Goal: Task Accomplishment & Management: Complete application form

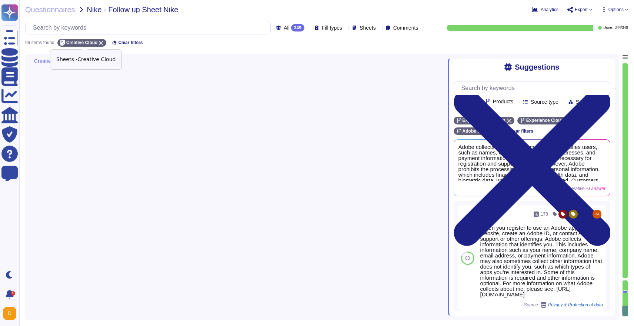
type textarea "Adobe has established a Data Classification and Handling Standard that governs …"
type textarea "Please visit the Adobe Trust Center for supporting documentation, including cur…"
type textarea "Adobe maintains a documented and approved breach notification policy as part of…"
type textarea "Adobe mandates annual privacy awareness training for all workers, including emp…"
type textarea "Data localization is not currently supported by Adobe. While we provide the sto…"
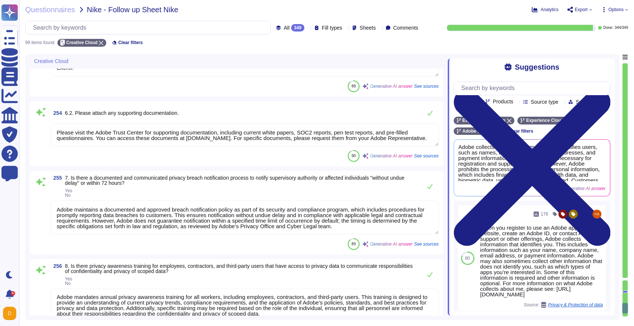
type textarea "Adobe business customers, as the data controllers of the personal data they pro…"
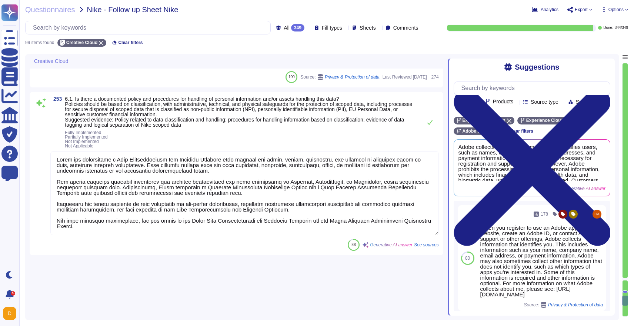
type textarea "Adobe collects personal information such as name, company name, email address, …"
type textarea "Adobe handles the personal information of individuals to whom the information d…"
type textarea "Adobe processes personal data exclusively in accordance with the customer's per…"
type textarea "As the data controller, you will determine the personal data that Adobe process…"
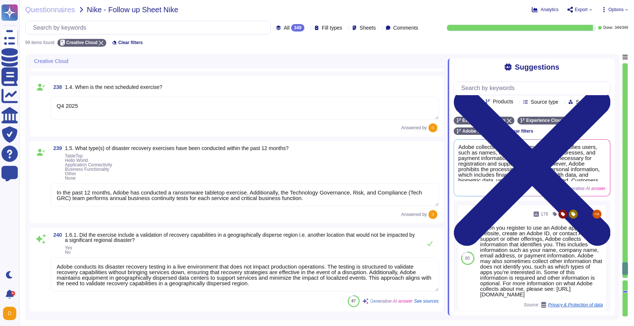
type textarea "Adobe conducts various exercises on an annual basis, including: - Tabletop exer…"
type textarea "Q4 2024"
type textarea "Q4 2025"
type textarea "In the past 12 months, Adobe has conducted a ransomware tabletop exercise. Addi…"
type textarea "Adobe conducts its disaster recovery testing in a live environment that does no…"
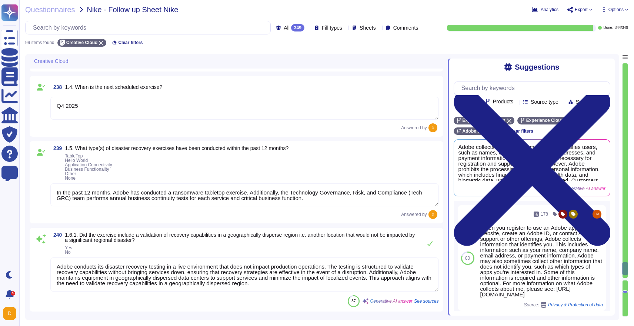
type textarea "The most recent disaster recovery exercises were conducted in the following loc…"
type textarea "A summary executive overview of the latest exercise is present in the Adobe Tru…"
type textarea "At the conclusion of each test, teams must document the test’s outcome, indicat…"
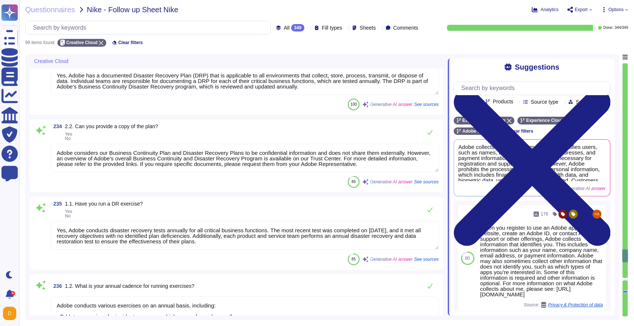
type textarea "Adobe maintains synchronization between the primary data center and the disaste…"
type textarea "During an event requiring activation of our disaster recovery solution, Adobe w…"
type textarea "Yes, Adobe has a documented Disaster Recovery Plan (DRP) that is applicable to …"
type textarea "Adobe considers our Business Continuity Plan and Disaster Recovery Plans to be …"
type textarea "Yes, Adobe conducts disaster recovery tests annually for all critical business …"
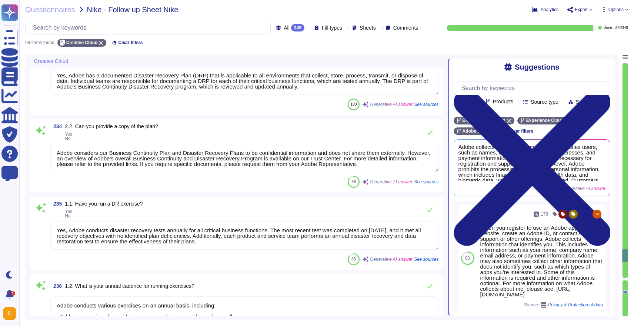
scroll to position [6529, 0]
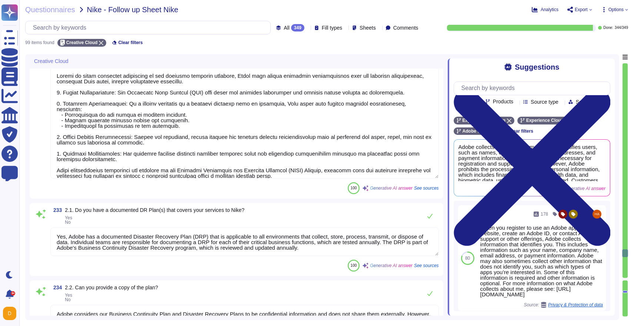
type textarea "Yes Adobe implements patch management on production and critical systems hostin…"
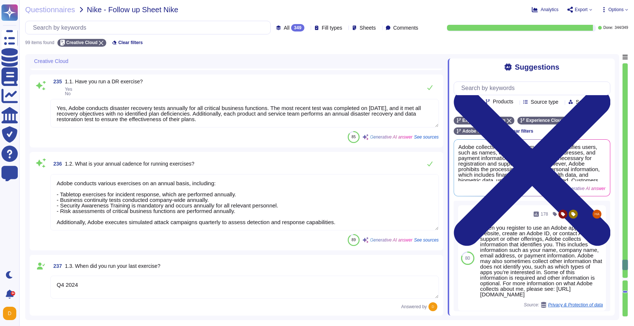
type textarea "Q4 2024"
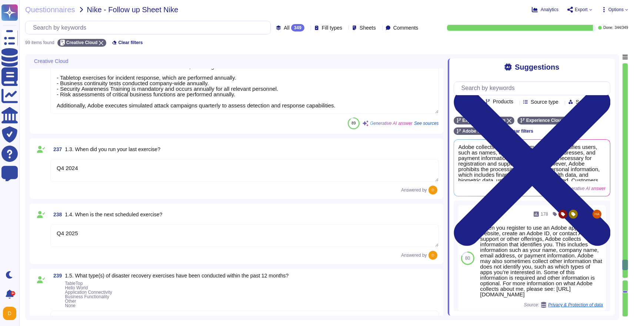
type textarea "Q4 2025"
type textarea "In the past 12 months, Adobe has conducted a ransomware tabletop exercise. Addi…"
type textarea "Adobe conducts its disaster recovery testing in a live environment that does no…"
type textarea "The most recent disaster recovery exercises were conducted in the following loc…"
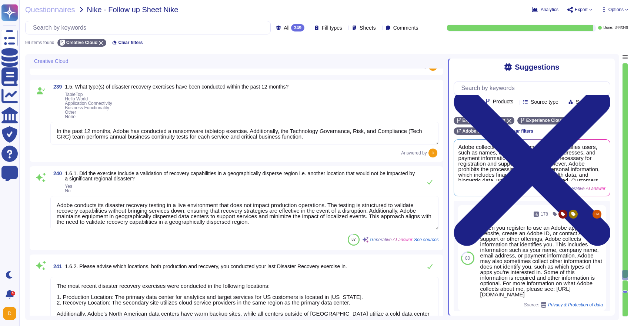
scroll to position [7273, 0]
type textarea "A summary executive overview of the latest exercise is present in the Adobe Tru…"
type textarea "At the conclusion of each test, teams must document the test’s outcome, indicat…"
type textarea "The last exercise met all BCP objectives and identified no plan deficiencies. T…"
type textarea "Adobe has a structured remediation process that includes documenting identified…"
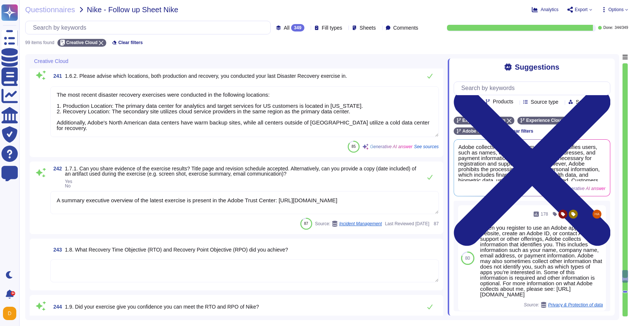
scroll to position [0, 0]
click at [99, 270] on textarea at bounding box center [244, 270] width 388 height 23
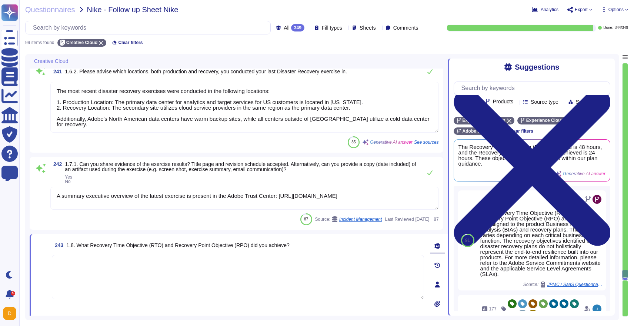
type textarea "Adobe has a structured remediation process that includes documenting identified…"
type textarea "To be reviewed and updated in Q1 for Adobe 2026"
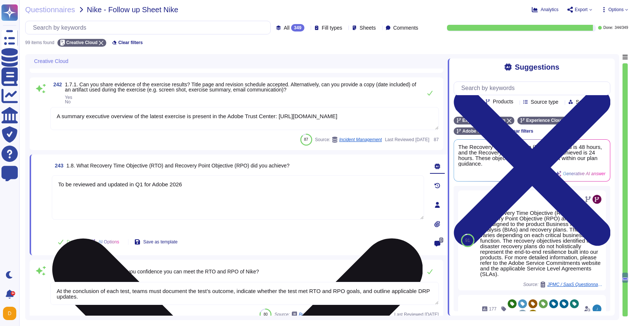
type textarea "Adobe conducts various recovery exercises, including tabletop exercises and int…"
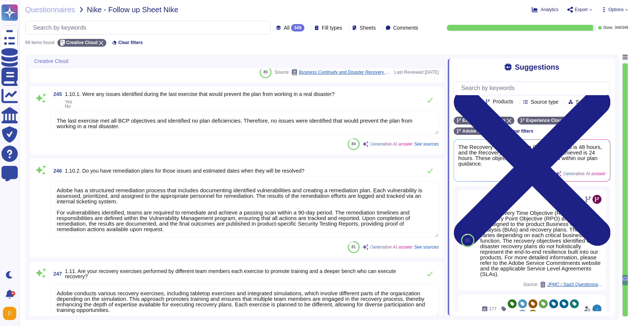
type textarea "To be reviewed and updated in Q1 for Adobe 2026"
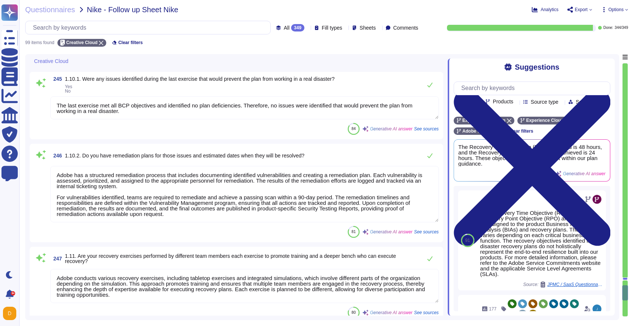
type textarea "Adobe collects personal information such as name, company name, email address, …"
type textarea "Adobe handles the personal information of individuals to whom the information d…"
type textarea "Adobe processes personal data exclusively in accordance with the customer's per…"
type textarea "As the data controller, you will determine the personal data that Adobe process…"
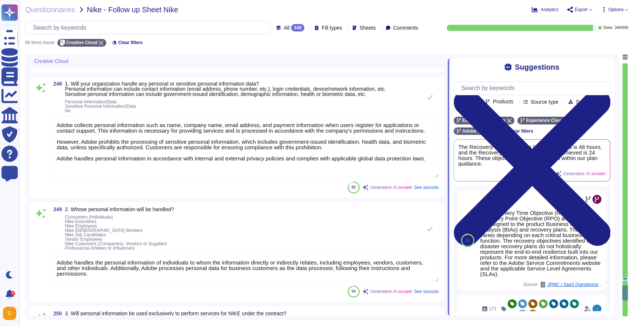
scroll to position [7986, 0]
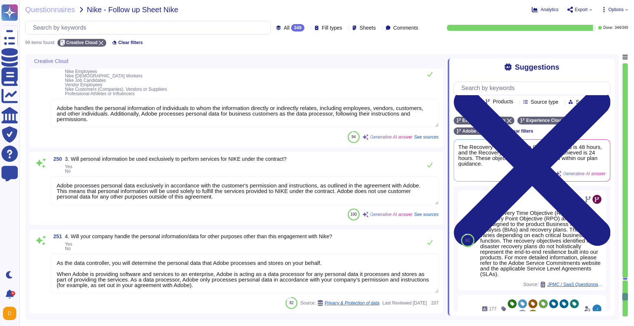
type textarea "Adobe business customers, as the data controllers of the personal data they pro…"
type textarea "Adobe has established a Data Classification and Handling Standard that governs …"
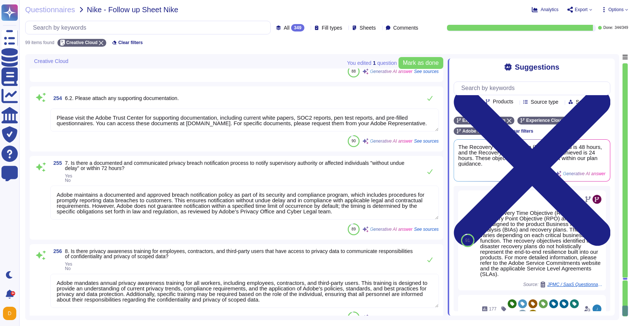
type textarea "Please visit the Adobe Trust Center for supporting documentation, including cur…"
type textarea "Adobe maintains a documented and approved breach notification policy as part of…"
type textarea "Adobe mandates annual privacy awareness training for all workers, including emp…"
type textarea "Data localization is not currently supported by Adobe. While we provide the sto…"
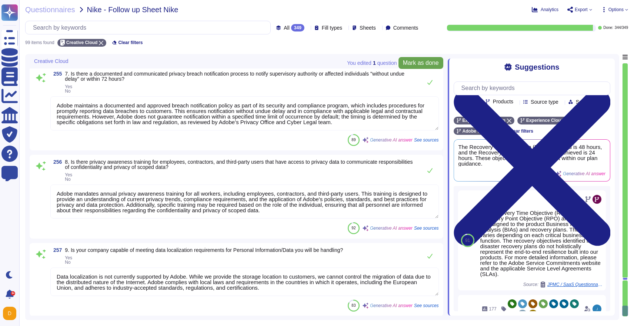
click at [415, 67] on button "Mark as done" at bounding box center [420, 63] width 45 height 12
click at [360, 29] on span "Sheets" at bounding box center [368, 27] width 16 height 5
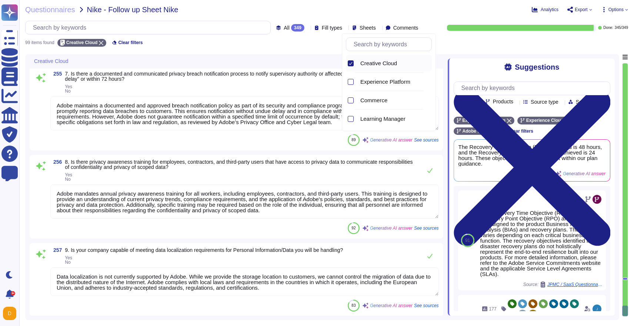
click at [350, 64] on icon at bounding box center [351, 63] width 4 height 4
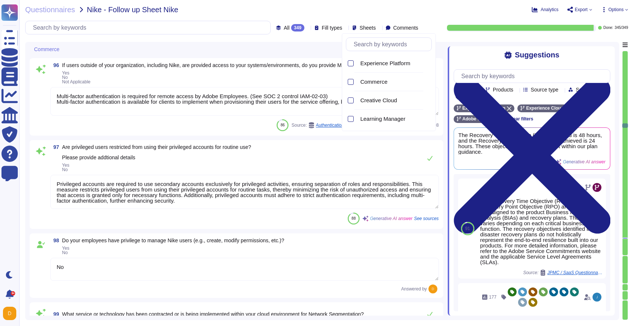
type textarea "Adobe does not rely on one specific data loss protection tool but employs a var…"
type textarea "At Adobe, we have a robust Secure Product Lifecycle (SPLC) Process that include…"
type textarea "Adobe implements network segmentation within its cloud environment using a comb…"
type textarea "Adobe also offers guest wireless access, which requires an Adobe employee spons…"
type textarea "IoT devices are not in scope for the service offering"
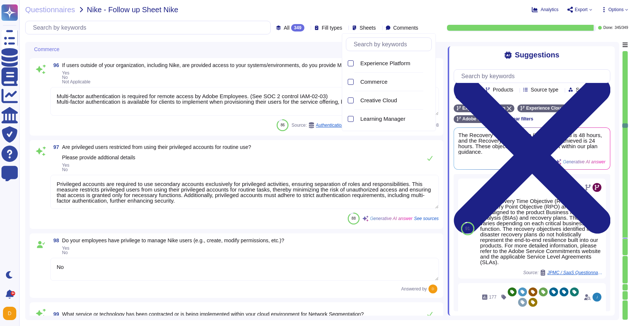
type textarea "Adobe employs data masking methods for sensitive information, including passwor…"
type textarea "Multi-factor authentication is required for remote access by Adobe Employees. (…"
type textarea "Privileged accounts are required to use secondary accounts exclusively for priv…"
type textarea "No"
click at [351, 115] on div at bounding box center [350, 118] width 8 height 17
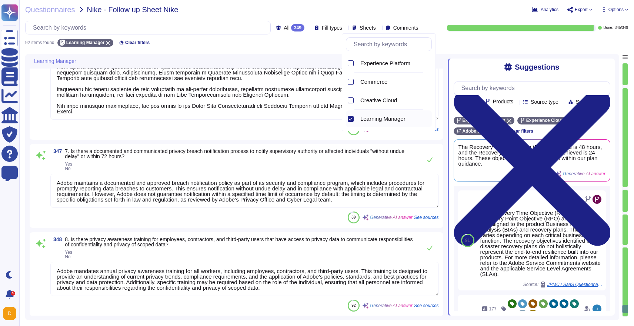
type textarea "Adobe business customers, as the data controllers of the personal data they pro…"
type textarea "Adobe has established a Data Classification and Handling Standard that governs …"
type textarea "Adobe maintains a documented and approved breach notification policy as part of…"
type textarea "Adobe mandates annual privacy awareness training for all workers, including emp…"
type textarea "Data localization is not currently supported by Adobe. While we provide the sto…"
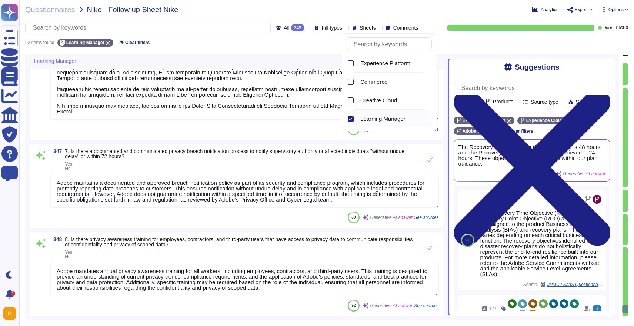
click at [189, 119] on div at bounding box center [244, 78] width 388 height 85
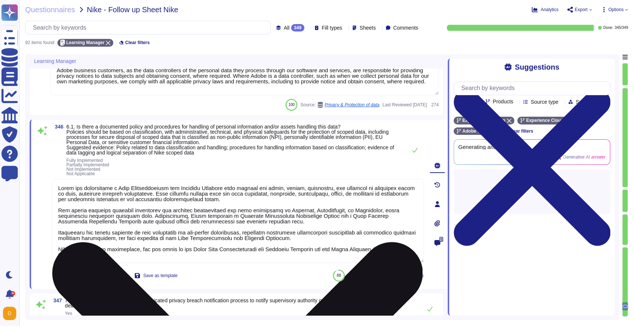
type textarea "Adobe processes personal data exclusively in accordance with the customer's per…"
type textarea "As the data controller, you will determine the personal data that Adobe process…"
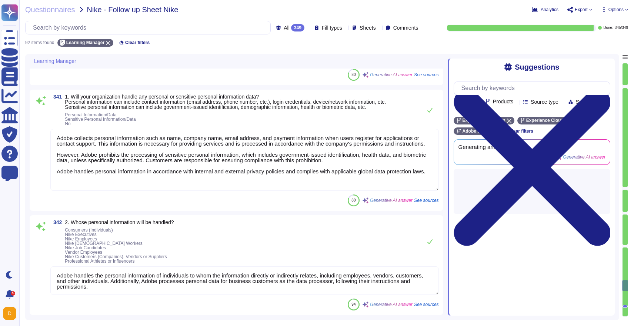
type textarea "A summary executive overview of the latest exercise is present in the Adobe Tru…"
type textarea "The Recovery Time Objective (RTO) achieved is 48 hours, and the Recovery Point …"
type textarea "At the conclusion of each test, teams must document the test’s outcome, indicat…"
type textarea "The last exercise met all BCP objectives and identified no plan deficiencies. T…"
type textarea "Adobe has a structured remediation process that includes documenting identified…"
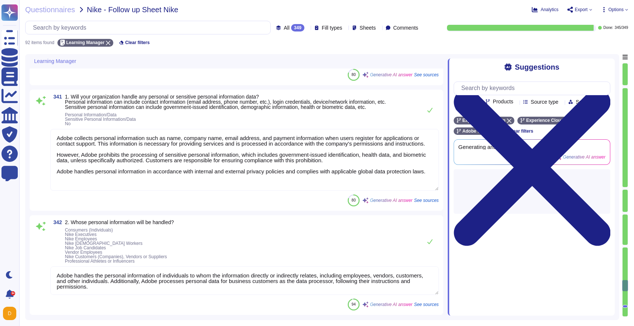
type textarea "Adobe conducts various recovery exercises, including tabletop exercises and int…"
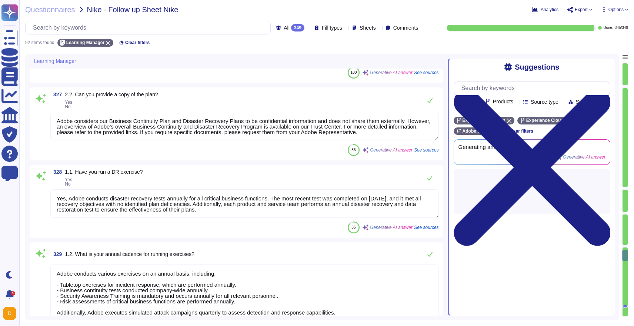
type textarea "During an event requiring activation of our disaster recovery solution, Adobe w…"
type textarea "Yes, Adobe has a documented Disaster Recovery Plan (DRP) that is applicable to …"
type textarea "Adobe considers our Business Continuity Plan and Disaster Recovery Plans to be …"
type textarea "Yes, Adobe conducts disaster recovery tests annually for all critical business …"
type textarea "Adobe conducts various exercises on an annual basis, including: - Tabletop exer…"
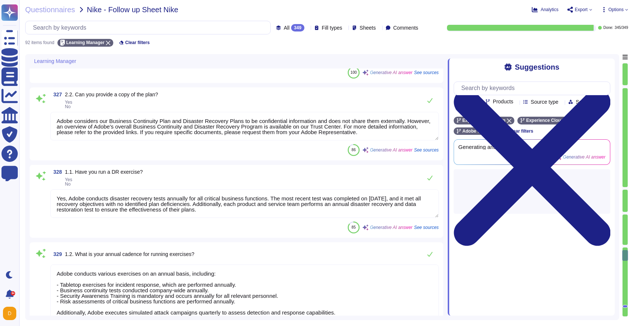
type textarea "The last exercise was conducted on [DATE], for disaster recovery testing of the…"
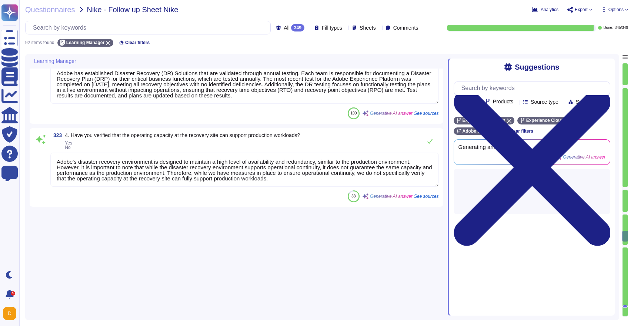
type textarea "Yes, Adobe conducts dynamic code scanning using both custom-built and commercia…"
type textarea "Yes, we conduct static code scanning. Our automated code analysis platform leve…"
type textarea "Adobe conducts vulnerability scanning on a scheduled basis, with internal vulne…"
type textarea "At the conclusion of each test, teams must document the test’s outcome, indicat…"
type textarea "Backups are copied to disk at another data center location within the same regi…"
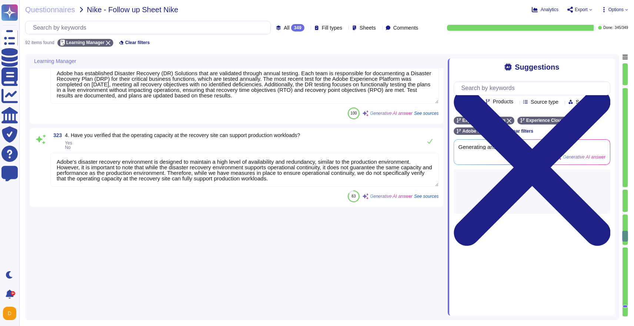
type textarea "- Backups are performed periodically. - Business Continuity and Disaster Recove…"
type textarea "Adobe has established Disaster Recovery (DR) Solutions that are validated throu…"
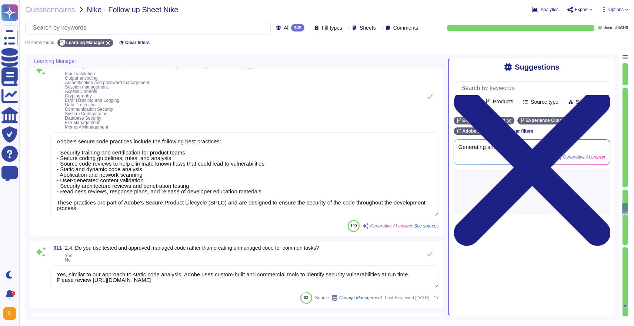
type textarea "Adobe has a secure software development process known as the Adobe Secure Produ…"
type textarea "All supporting documentation, including current white papers, SOC2 reports, pen…"
type textarea "Adobe's secure code practices include the following best practices: - Security …"
type textarea "Yes, similar to our approach to static code analysis, Adobe uses custom-built a…"
type textarea "Access to source code is restricted to authorized personnel only, and write acc…"
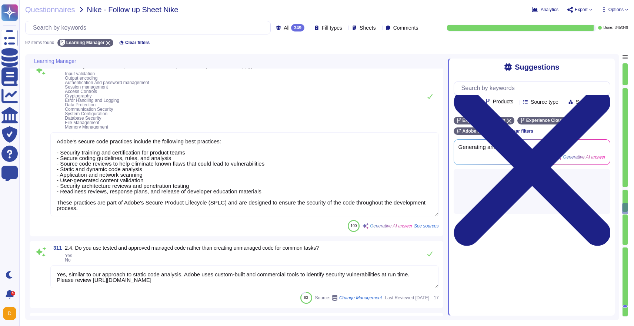
type textarea "Yes, Adobe performs periodic reviews of all secondary applications, third-party…"
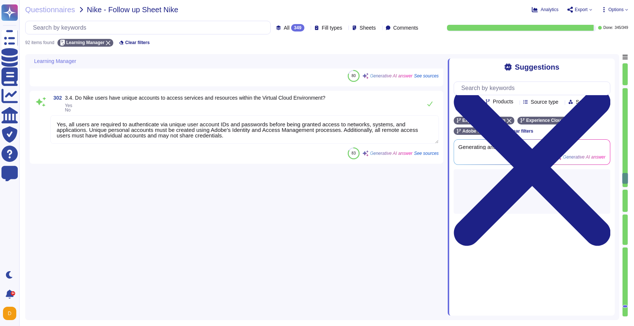
type textarea "Access to services and resources within the Virtual Cloud Environment is restri…"
type textarea "Managed user, privileged, and service accounts at Adobe are assigned based on a…"
type textarea "Adobe restricts the use of shared and group authentication credentials. Authent…"
type textarea "Adobe performs account and access reviews on a quarterly basis, which includes …"
type textarea "Yes, Adobe has a structured procedure for changing shared account passwords whe…"
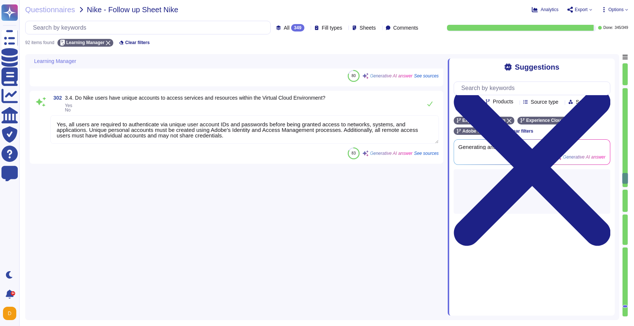
type textarea "Adobe has documented policies and procedures that cover unauthorized software i…"
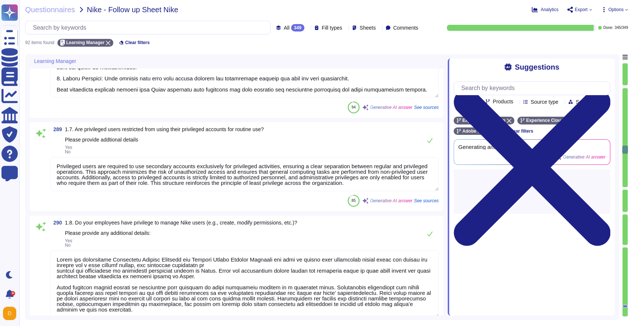
type textarea "Adobe has established a comprehensive media sanitization program that includes …"
type textarea "Privileged users are required to use secondary accounts exclusively for privile…"
type textarea "Lorem ips dolorsitame Consectetu Adipisc Elitsedd eiu Tempori Utlabo Etdolor Ma…"
type textarea "Adobe has a centralized Device Management solution that enables the remote mana…"
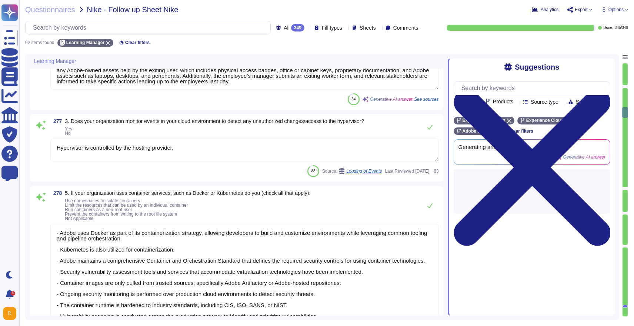
type textarea "Clients are provided with the ability to specify the geographic location for th…"
type textarea "IoT devices are not in scope for the service offering"
type textarea "Yes, vendor default passwords are removed, disabled, or changed prior to placin…"
type textarea "File integrity monitoring is performed on files to ensure proper transfer and s…"
type textarea "Yes, Adobe has a defined process for asset collection from offboarding employee…"
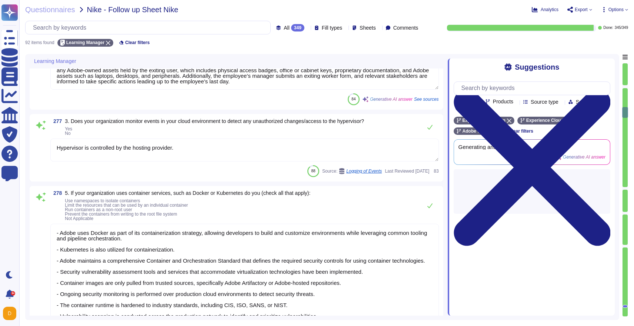
type textarea "Hypervisor is controlled by the hosting provider."
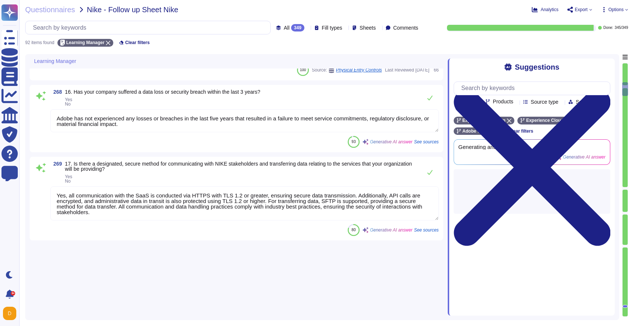
type textarea "Adobe processes and stores information in the U.S. and other countries. By usin…"
type textarea "Adobe assets are owned by Adobe. The purchasing cost center, for example, the m…"
type textarea "No"
type textarea "There are two groups of Adobe employees who may require and are granted access …"
type textarea "No"
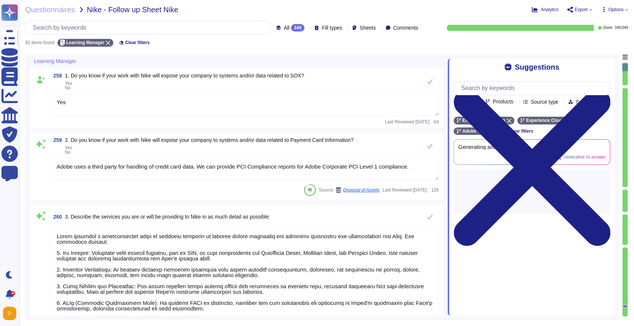
type textarea "Yes"
type textarea "Adobe uses a third party for handling of credit card data. We can provide PCI C…"
type textarea "Adobe provides a comprehensive suite of services designed to enhance online mar…"
click at [163, 109] on textarea "Yes" at bounding box center [244, 104] width 388 height 23
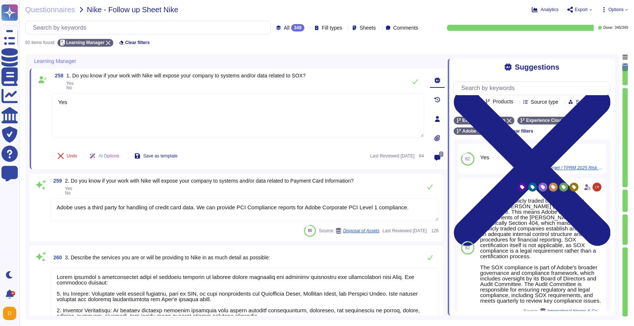
drag, startPoint x: 160, startPoint y: 106, endPoint x: 28, endPoint y: 98, distance: 132.1
click at [28, 98] on div "Learning Manager 258 1. Do you know if your work with Nike will expose your com…" at bounding box center [322, 187] width 594 height 266
type textarea "No"
click at [103, 211] on textarea "Adobe uses a third party for handling of credit card data. We can provide PCI C…" at bounding box center [244, 209] width 388 height 23
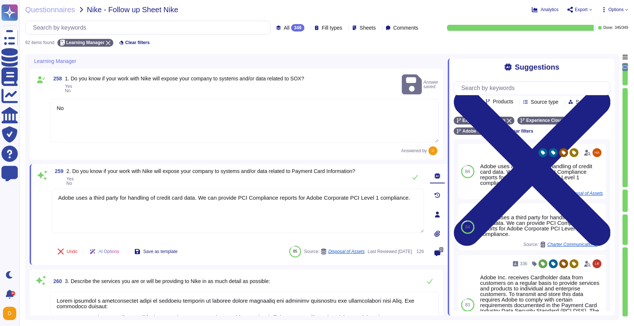
drag, startPoint x: 111, startPoint y: 197, endPoint x: 24, endPoint y: 171, distance: 91.0
click at [24, 171] on div "Questionnaires Nike - Follow up Sheet Nike Analytics Export Options All 349 Fil…" at bounding box center [326, 163] width 615 height 326
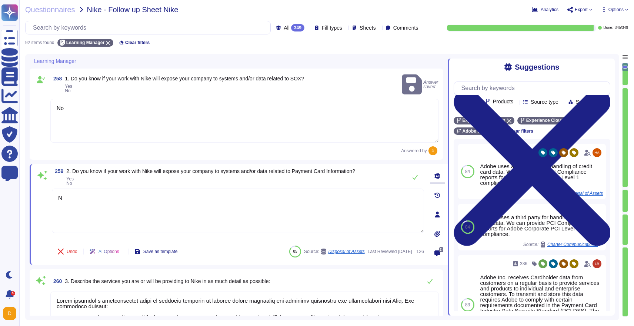
type textarea "No"
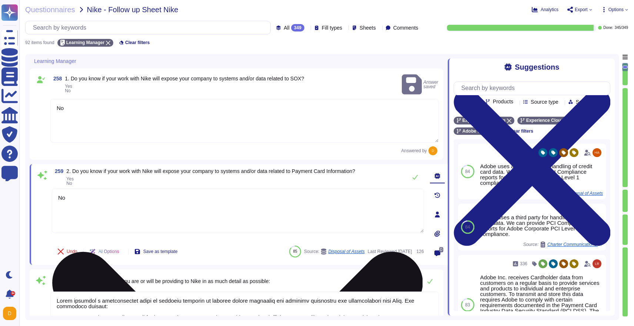
click at [90, 207] on textarea "No" at bounding box center [238, 210] width 372 height 44
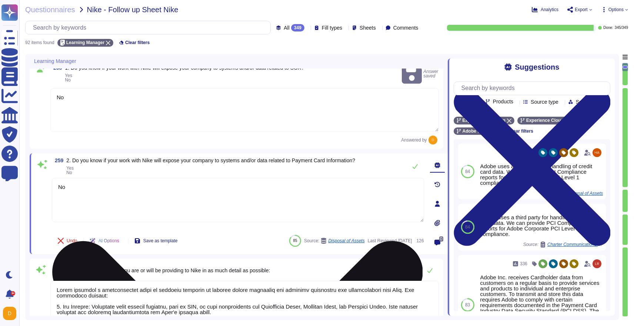
type textarea "Adobe processes and stores information in the U.S. and other countries. By usin…"
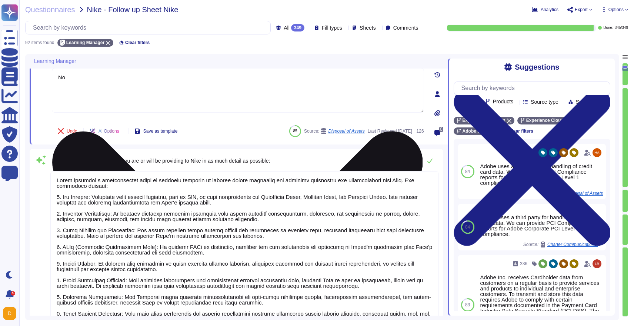
type textarea "Adobe assets are owned by Adobe. The purchasing cost center, for example, the m…"
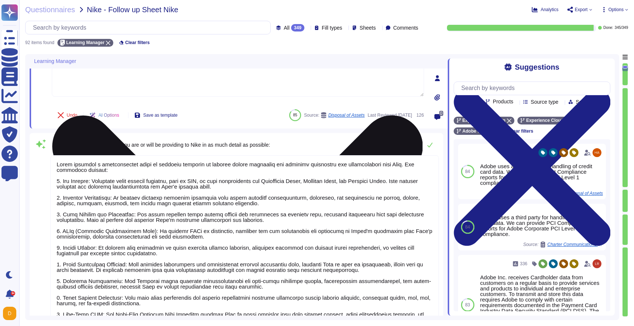
scroll to position [1, 0]
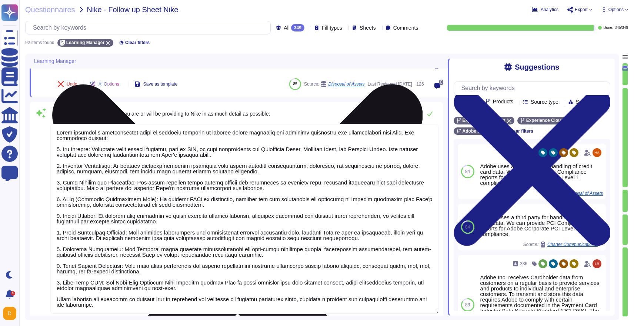
type textarea "No"
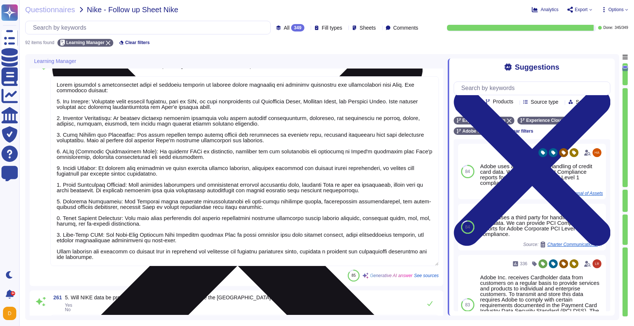
type textarea "No"
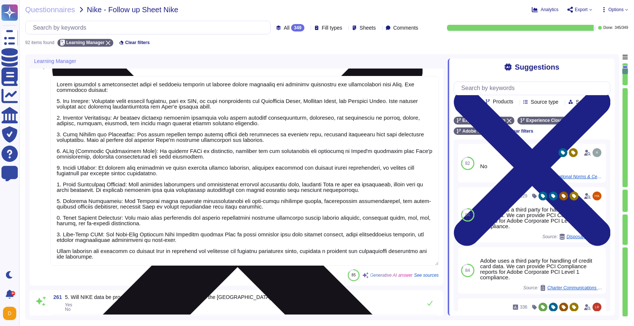
scroll to position [224, 0]
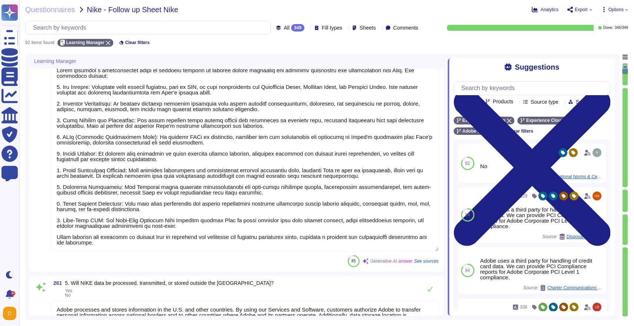
drag, startPoint x: 131, startPoint y: 246, endPoint x: 51, endPoint y: 237, distance: 79.8
click at [51, 237] on textarea at bounding box center [244, 157] width 388 height 190
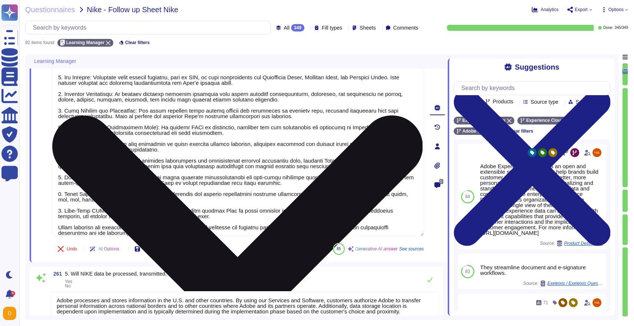
scroll to position [0, 0]
type textarea "Adobe provides a comprehensive suite of services designed to enhance online mar…"
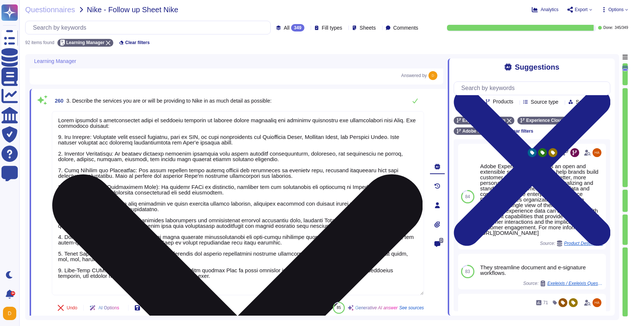
scroll to position [164, 0]
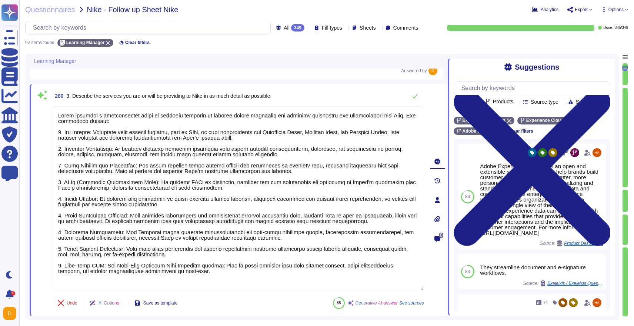
drag, startPoint x: 235, startPoint y: 268, endPoint x: 27, endPoint y: 88, distance: 274.3
click at [27, 88] on div "Learning Manager 258 1. Do you know if your work with Nike will expose your com…" at bounding box center [322, 187] width 594 height 266
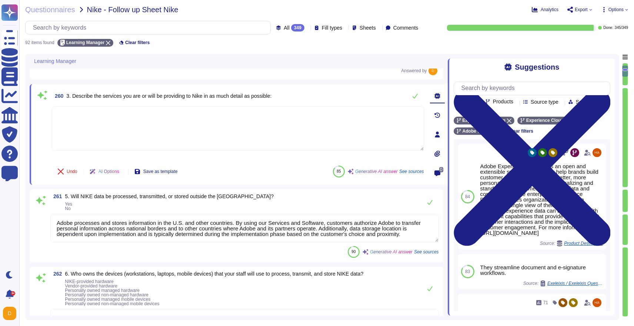
type textarea "There are two groups of Adobe employees who may require and are granted access …"
